Goal: Information Seeking & Learning: Learn about a topic

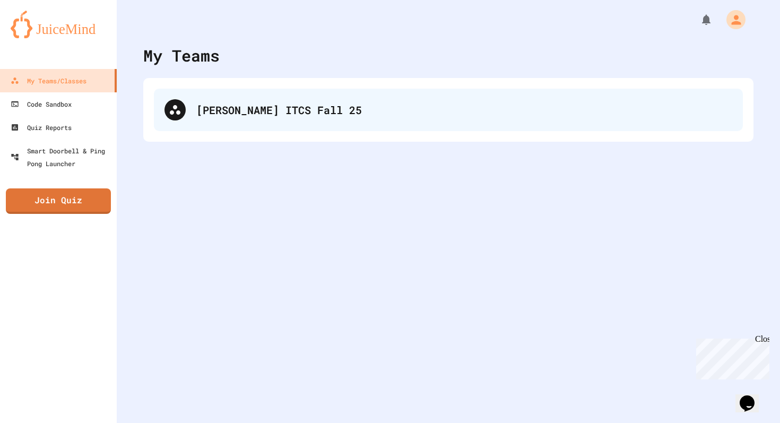
click at [332, 106] on div "[PERSON_NAME] ITCS Fall 25" at bounding box center [464, 110] width 536 height 16
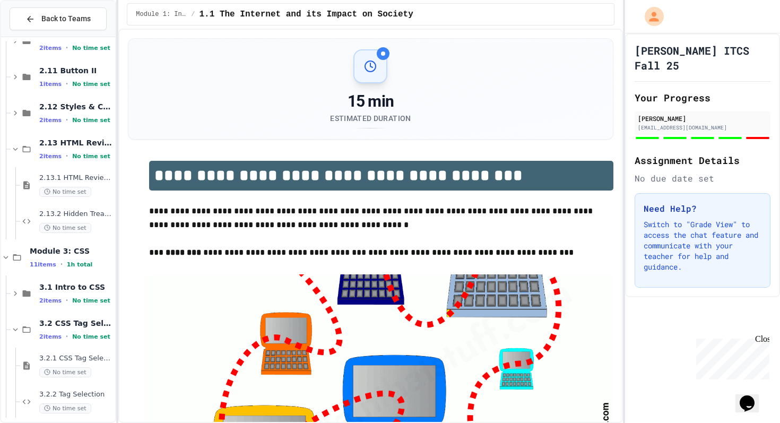
scroll to position [430, 0]
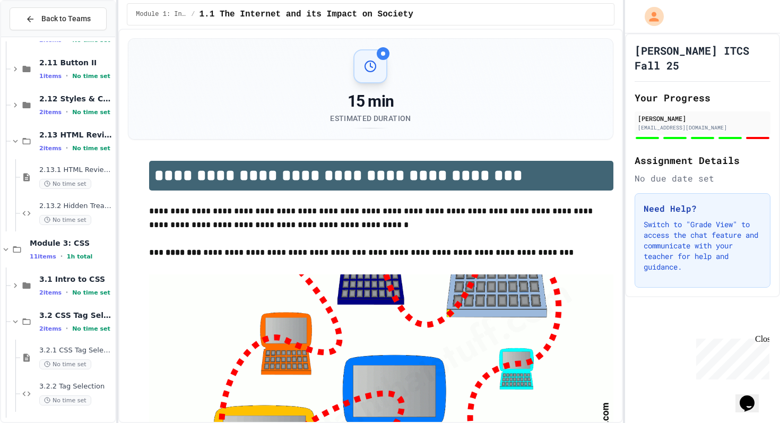
click at [90, 171] on span "2.13.1 HTML Review Quiz" at bounding box center [76, 170] width 74 height 9
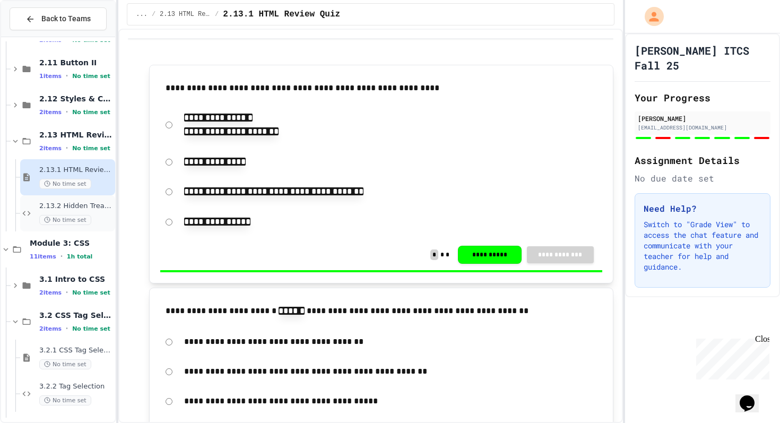
click at [81, 205] on span "2.13.2 Hidden Treasure" at bounding box center [76, 206] width 74 height 9
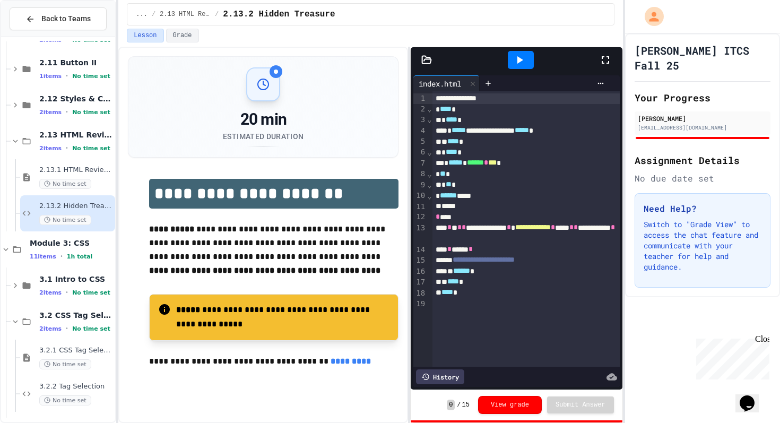
click at [511, 41] on div "Lesson Grade" at bounding box center [370, 36] width 487 height 14
click at [517, 49] on div at bounding box center [521, 60] width 37 height 29
click at [518, 57] on icon at bounding box center [521, 59] width 6 height 7
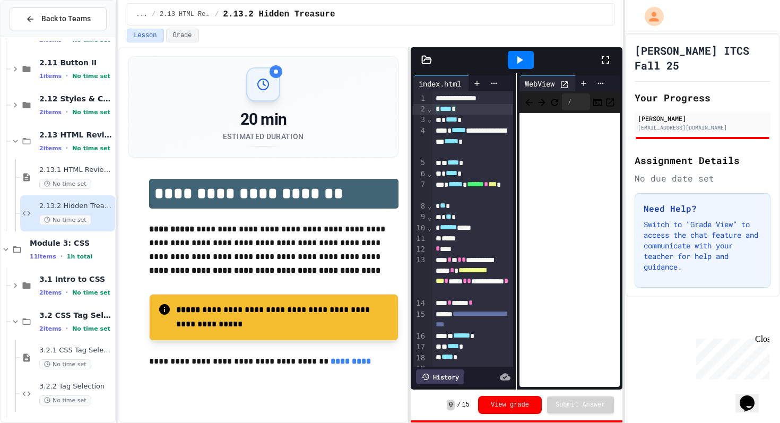
click at [490, 109] on div "* **** *" at bounding box center [473, 109] width 81 height 11
click at [411, 70] on div "**********" at bounding box center [370, 235] width 504 height 376
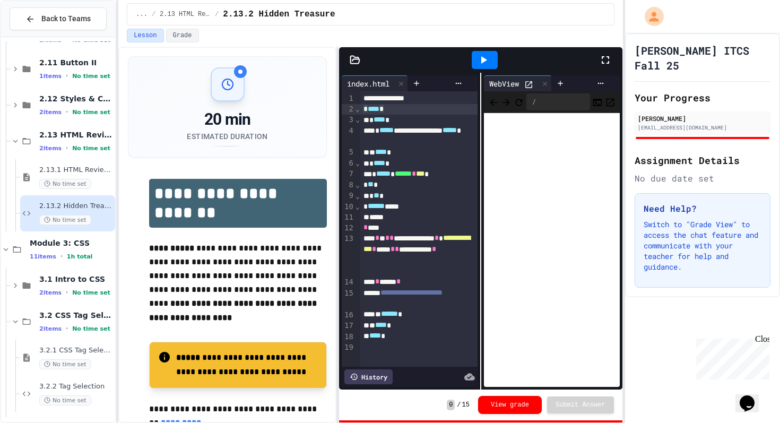
click at [339, 78] on div "**********" at bounding box center [370, 235] width 504 height 376
click at [547, 82] on icon at bounding box center [544, 83] width 7 height 7
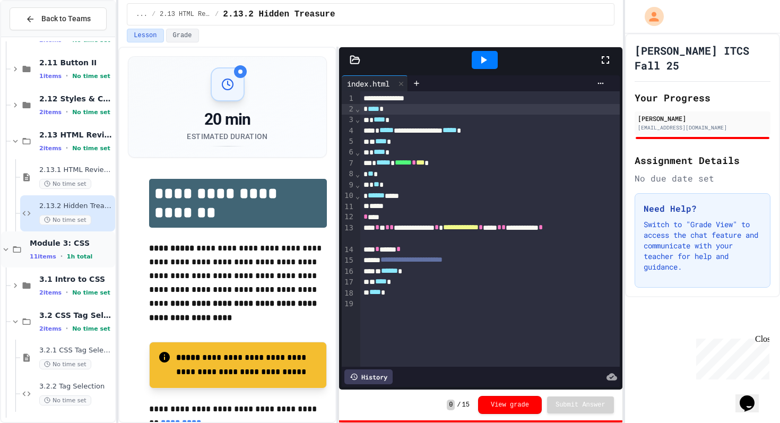
click at [70, 256] on span "1h total" at bounding box center [80, 256] width 26 height 7
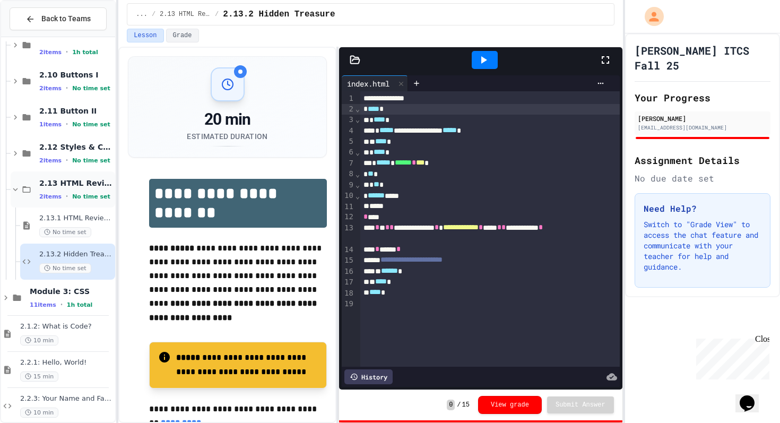
click at [71, 182] on span "2.13 HTML Review Quiz" at bounding box center [76, 183] width 74 height 10
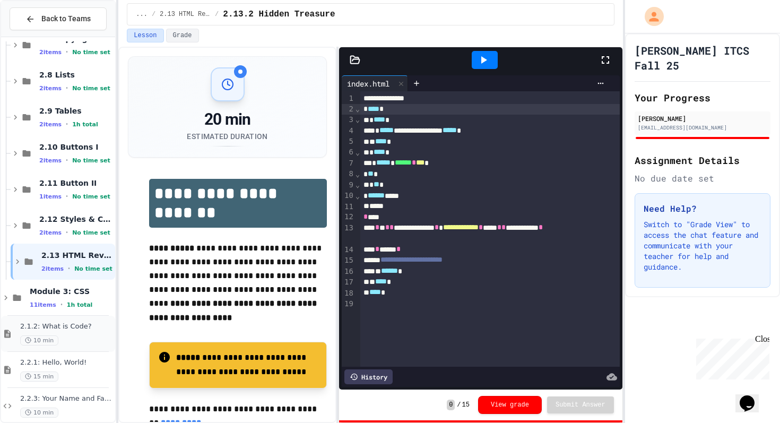
click at [71, 322] on span "2.1.2: What is Code?" at bounding box center [66, 326] width 93 height 9
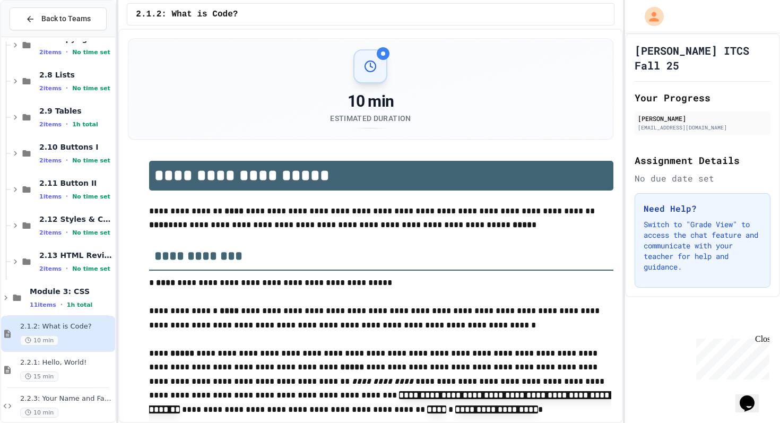
scroll to position [322, 0]
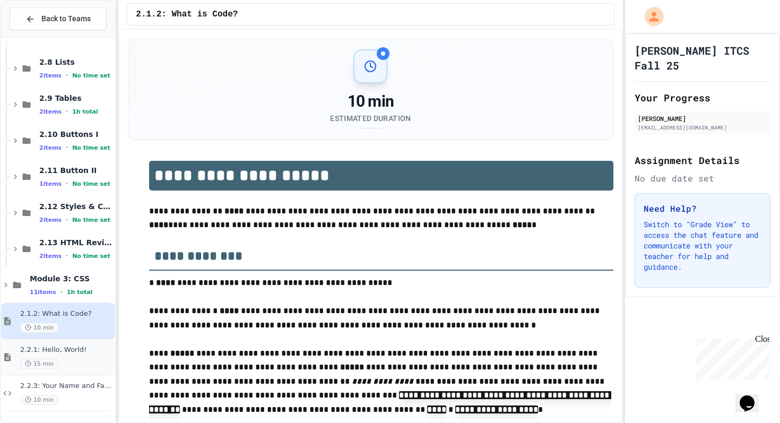
click at [74, 359] on div "15 min" at bounding box center [66, 364] width 93 height 10
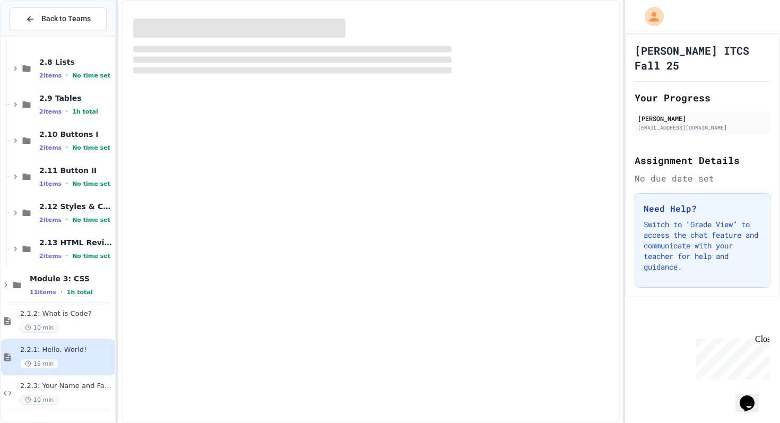
scroll to position [309, 0]
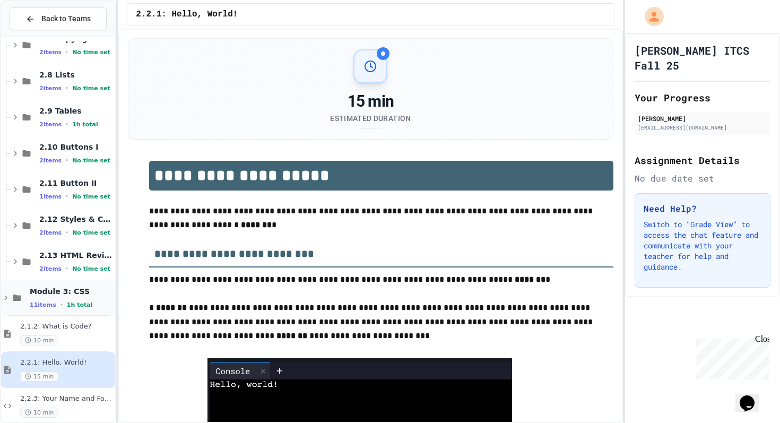
click at [79, 300] on div "11 items • 1h total" at bounding box center [71, 304] width 83 height 8
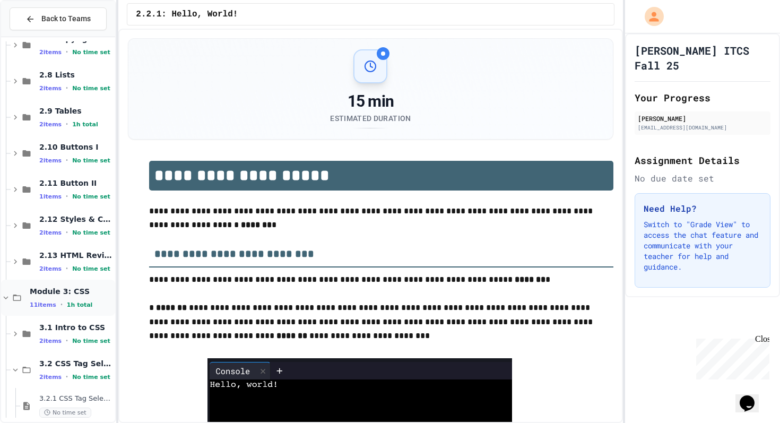
click at [70, 303] on span "1h total" at bounding box center [80, 304] width 26 height 7
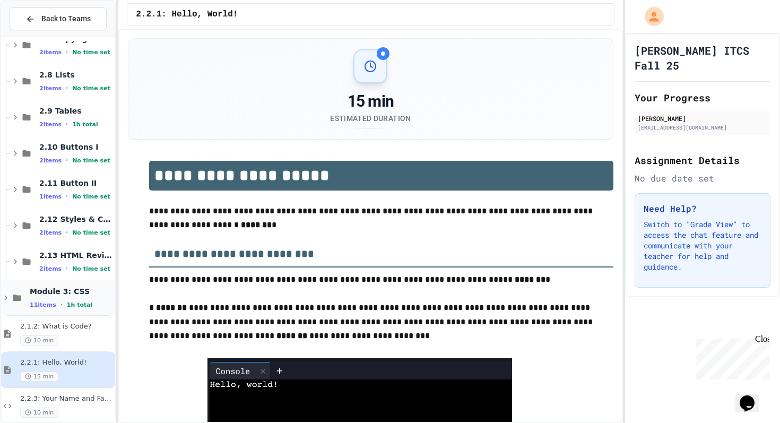
click at [80, 295] on span "Module 3: CSS" at bounding box center [71, 292] width 83 height 10
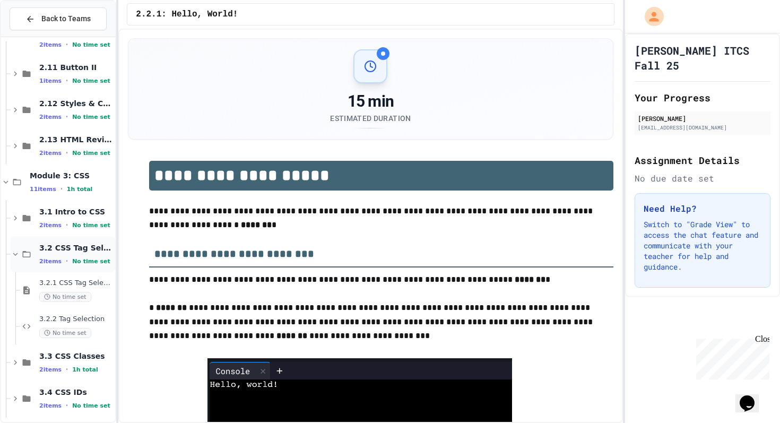
scroll to position [434, 0]
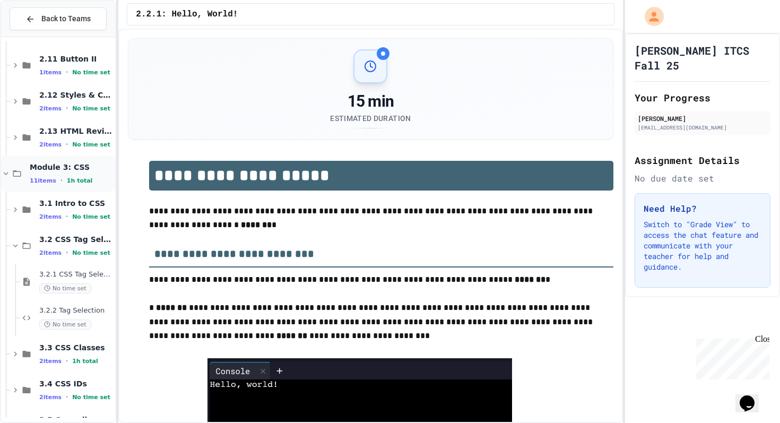
click at [62, 158] on div "Module 3: CSS 11 items • 1h total" at bounding box center [58, 174] width 114 height 36
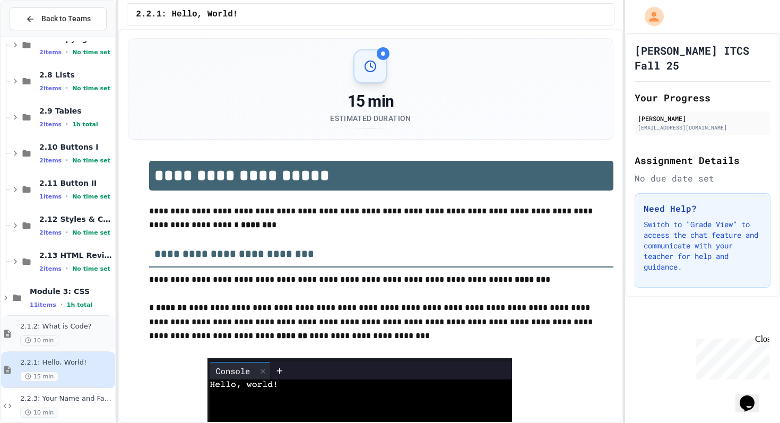
scroll to position [322, 0]
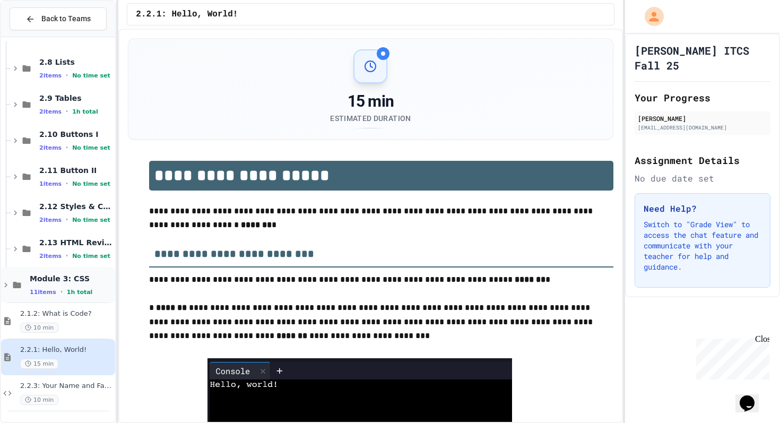
click at [66, 286] on div "Module 3: CSS 11 items • 1h total" at bounding box center [71, 285] width 83 height 22
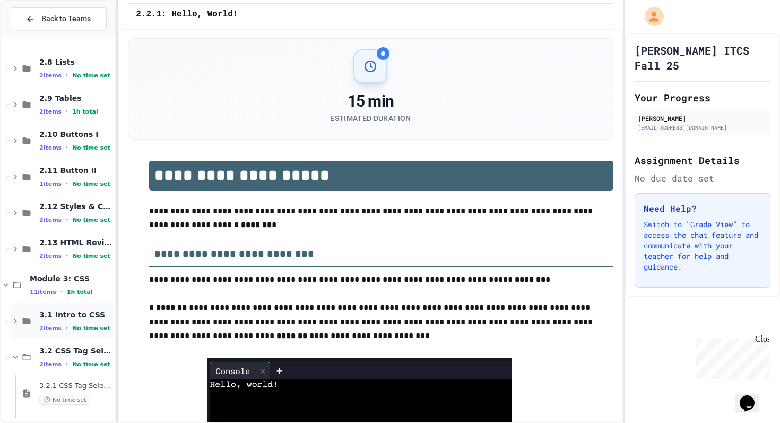
click at [57, 333] on div "3.1 Intro to CSS 2 items • No time set" at bounding box center [63, 321] width 105 height 36
click at [46, 373] on div "3.2 CSS Tag Selection 2 items • No time set" at bounding box center [63, 357] width 105 height 36
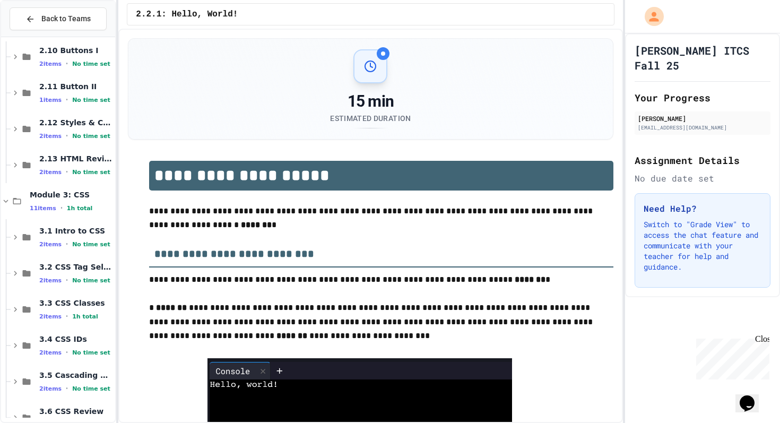
scroll to position [460, 0]
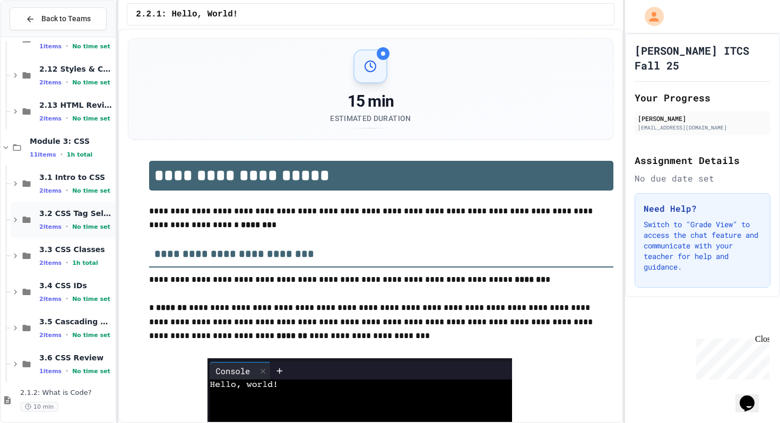
click at [80, 215] on span "3.2 CSS Tag Selection" at bounding box center [76, 214] width 74 height 10
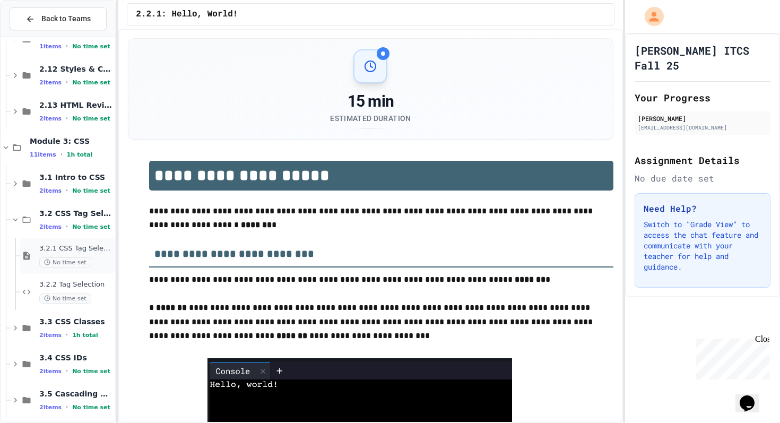
click at [88, 248] on span "3.2.1 CSS Tag Selection" at bounding box center [76, 248] width 74 height 9
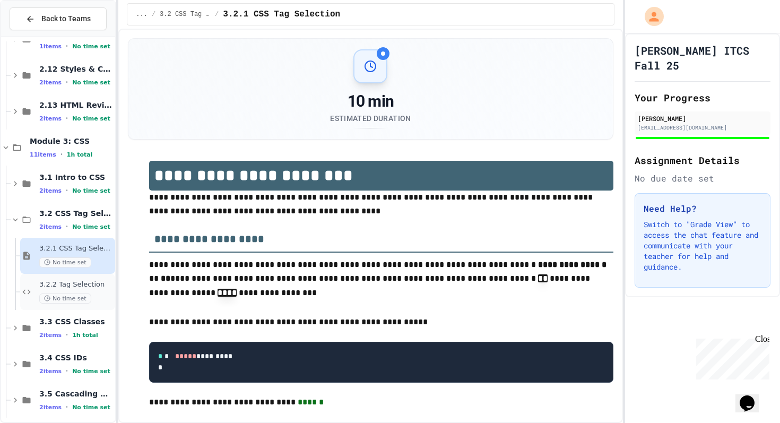
click at [89, 286] on span "3.2.2 Tag Selection" at bounding box center [76, 284] width 74 height 9
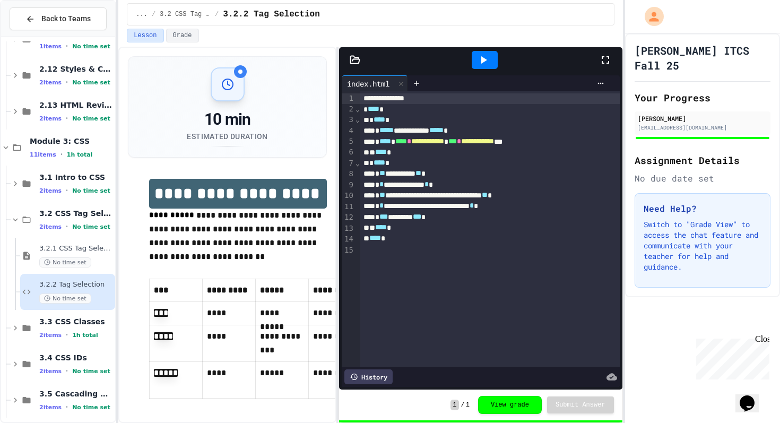
scroll to position [11, 0]
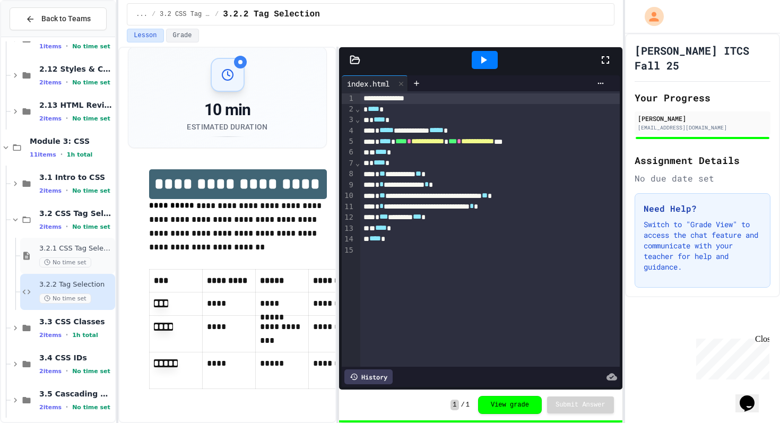
click at [60, 249] on span "3.2.1 CSS Tag Selection" at bounding box center [76, 248] width 74 height 9
